Goal: Use online tool/utility

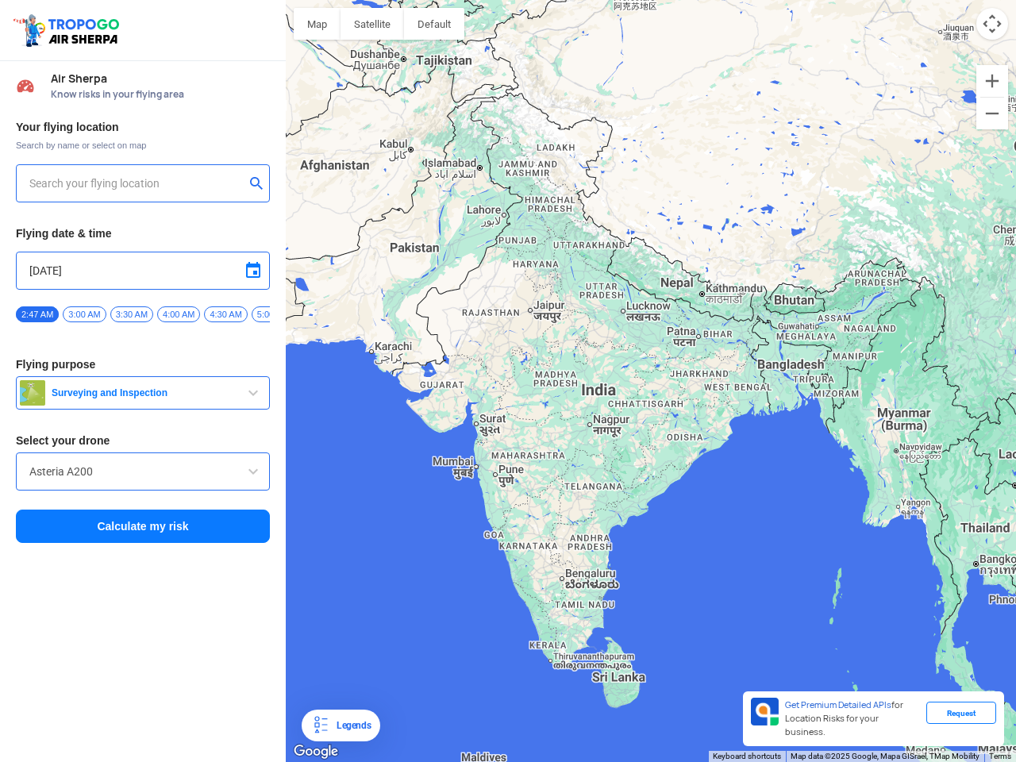
click at [68, 30] on img at bounding box center [68, 30] width 113 height 37
click at [137, 183] on input "text" at bounding box center [136, 183] width 215 height 19
click at [260, 185] on button "submit" at bounding box center [259, 185] width 19 height 16
click at [143, 271] on input "[DATE]" at bounding box center [142, 270] width 227 height 19
click at [253, 271] on div at bounding box center [508, 381] width 1016 height 762
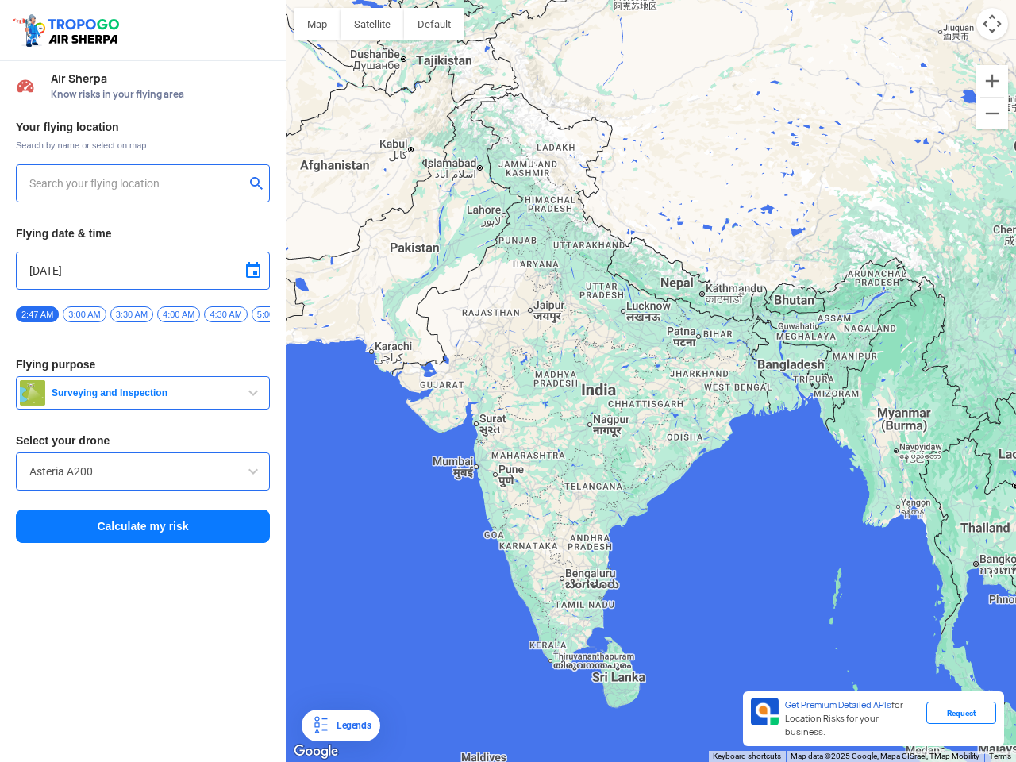
click at [37, 314] on div at bounding box center [508, 381] width 1016 height 762
click at [84, 314] on div at bounding box center [508, 381] width 1016 height 762
click at [132, 314] on div at bounding box center [508, 381] width 1016 height 762
click at [179, 314] on div at bounding box center [508, 381] width 1016 height 762
click at [225, 314] on div at bounding box center [508, 381] width 1016 height 762
